Goal: Transaction & Acquisition: Purchase product/service

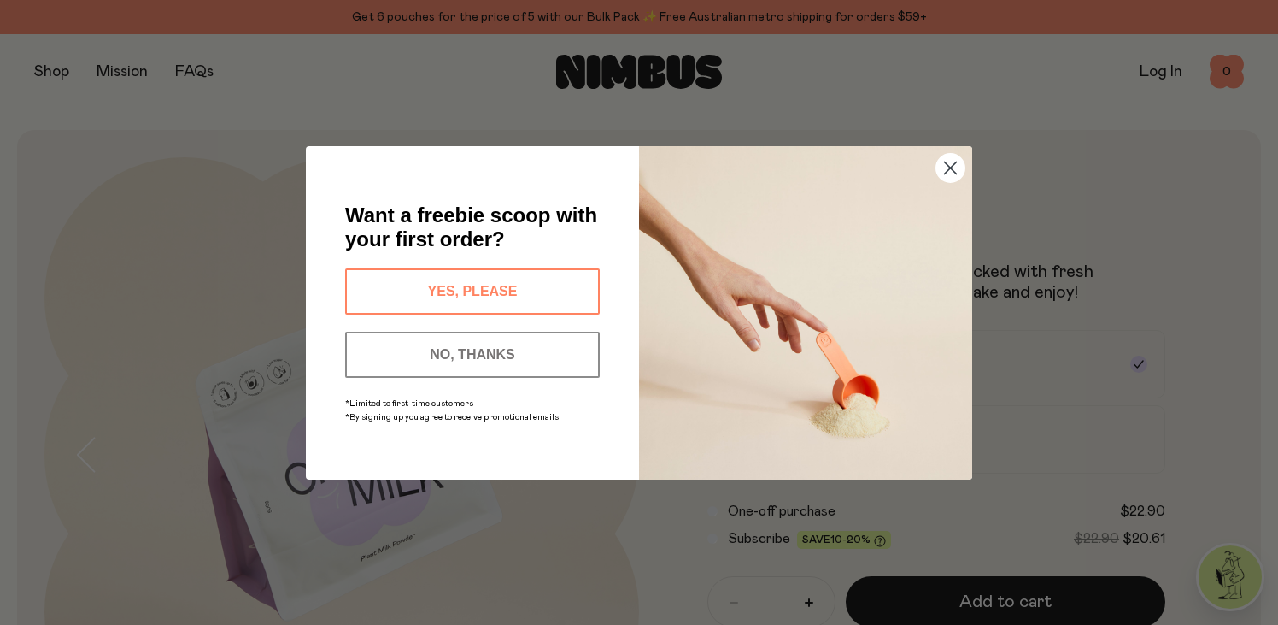
click at [473, 292] on button "YES, PLEASE" at bounding box center [472, 291] width 255 height 46
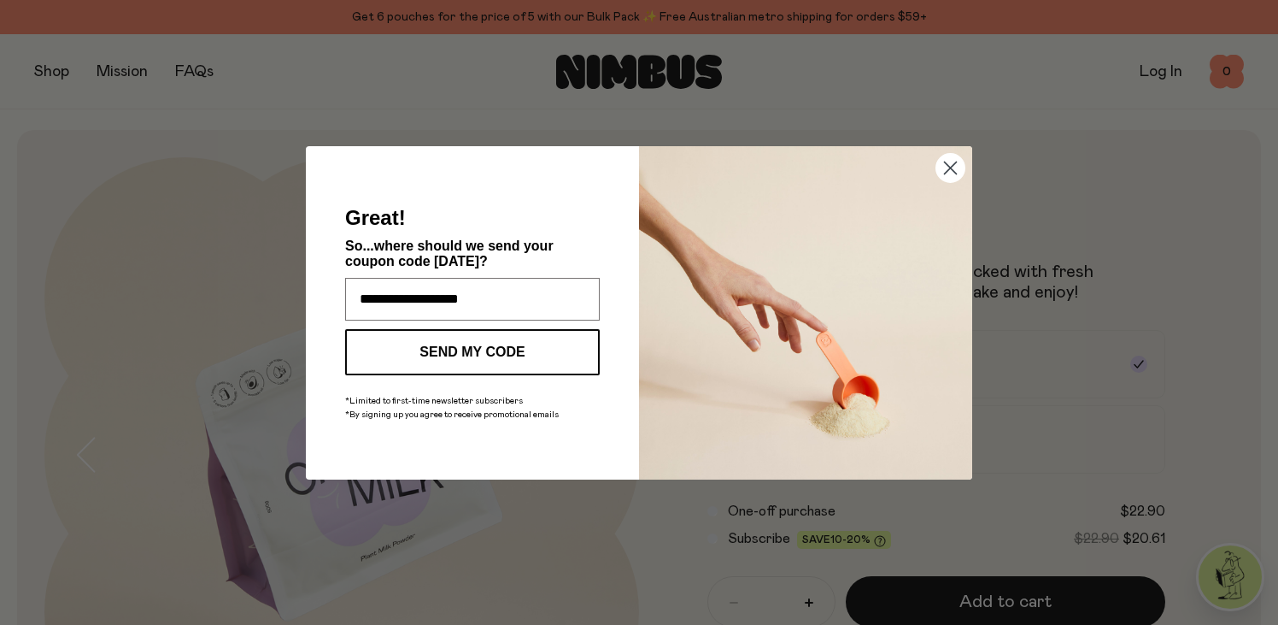
type input "**********"
click at [456, 351] on button "SEND MY CODE" at bounding box center [472, 352] width 255 height 46
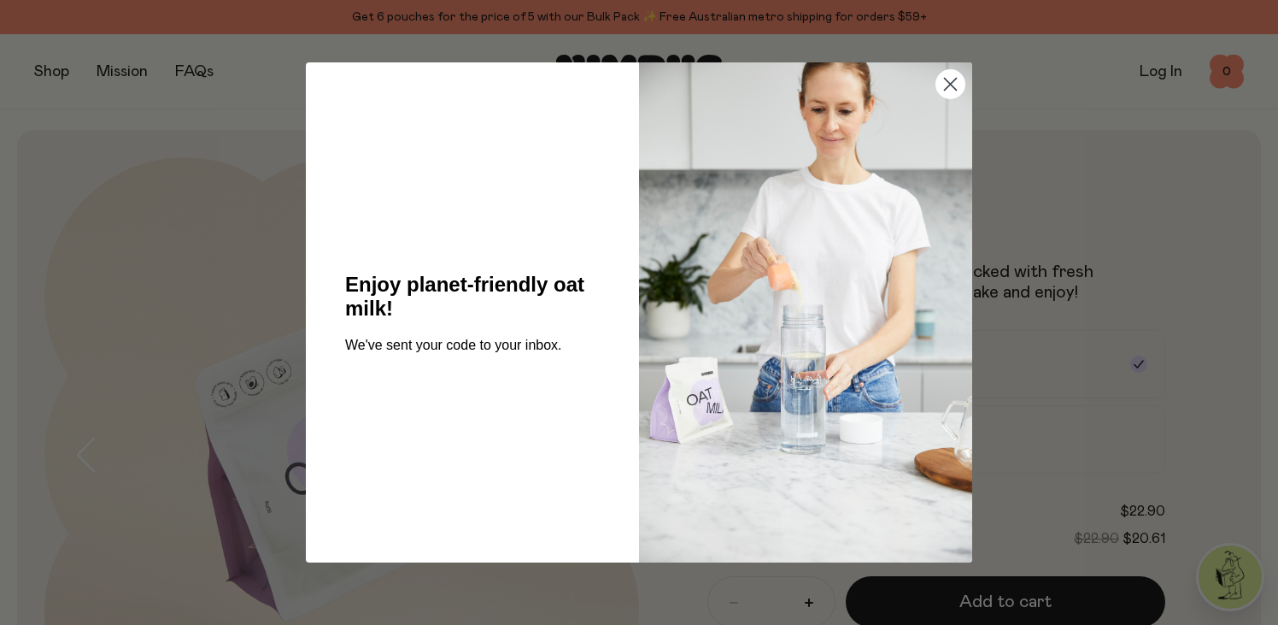
click at [953, 87] on circle "Close dialog" at bounding box center [950, 84] width 28 height 28
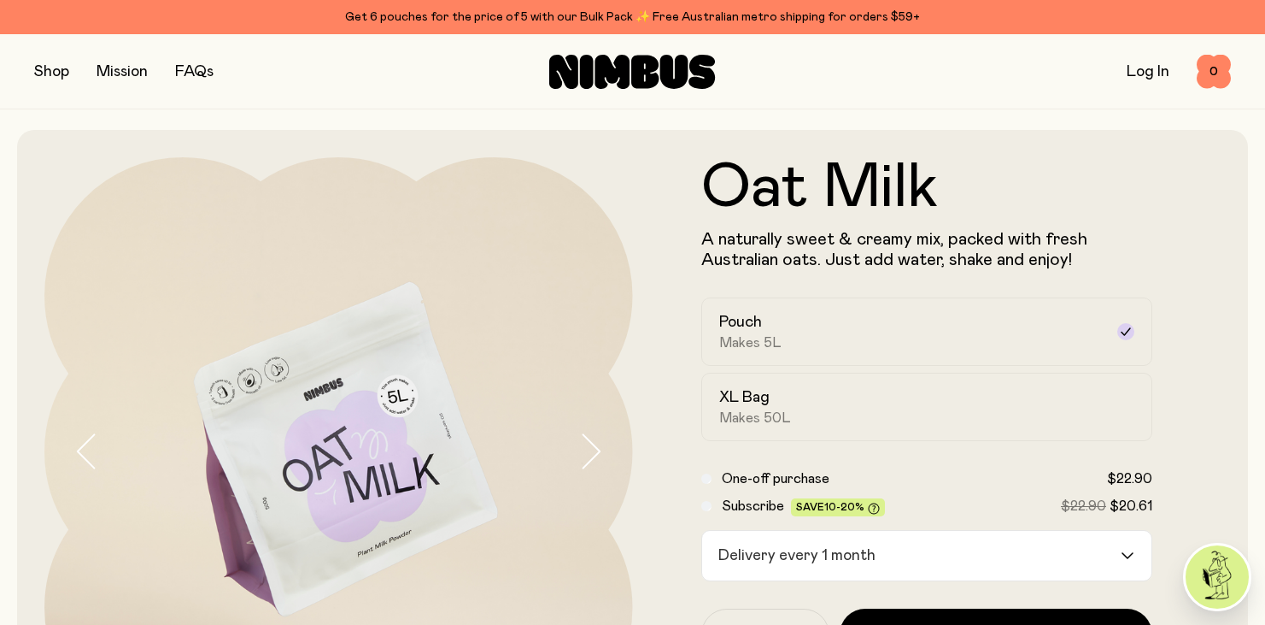
click at [59, 73] on button "button" at bounding box center [51, 72] width 35 height 24
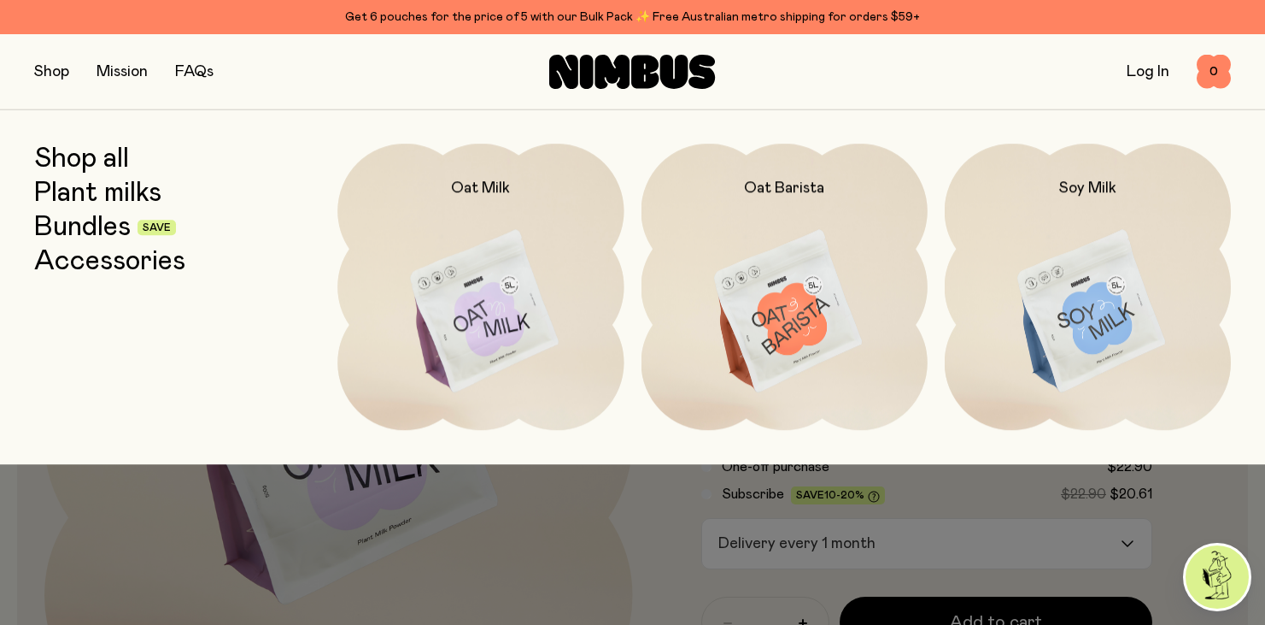
scroll to position [3, 0]
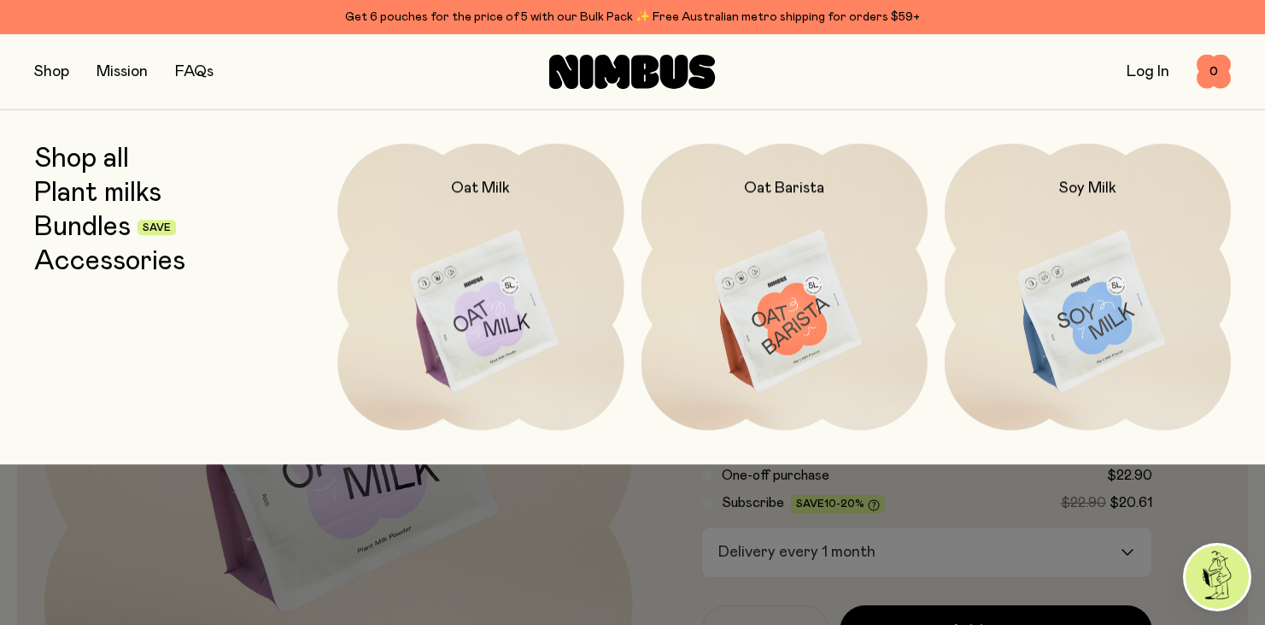
click at [54, 70] on button "button" at bounding box center [51, 72] width 35 height 24
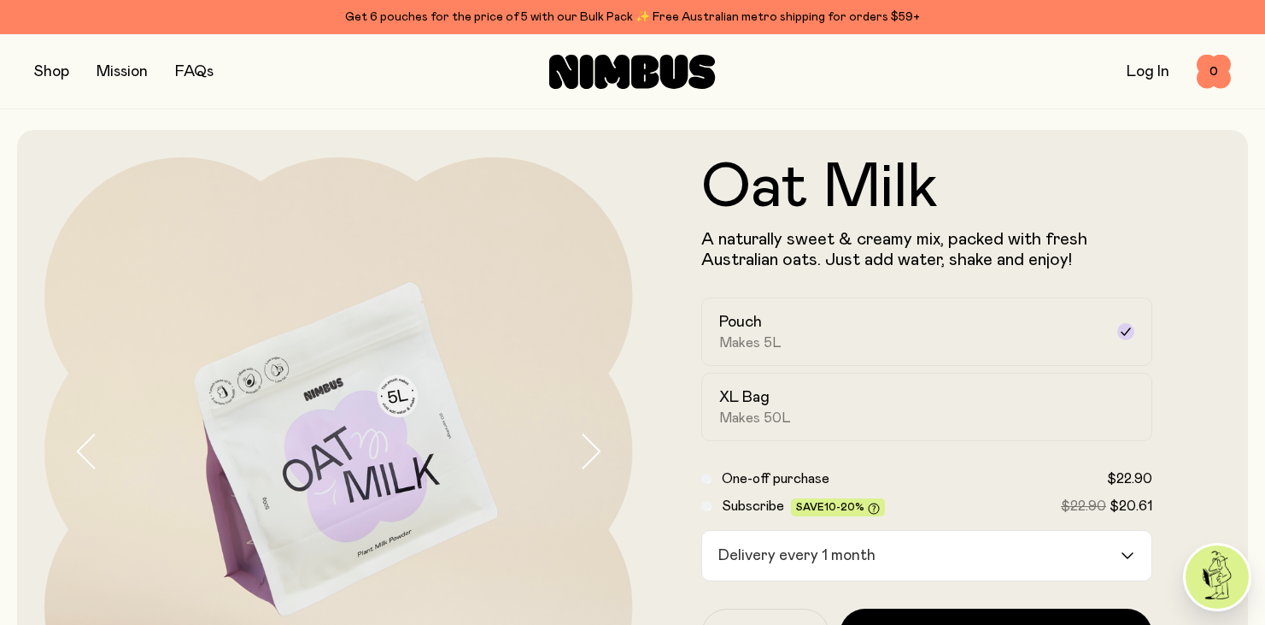
scroll to position [3, 0]
